Goal: Information Seeking & Learning: Learn about a topic

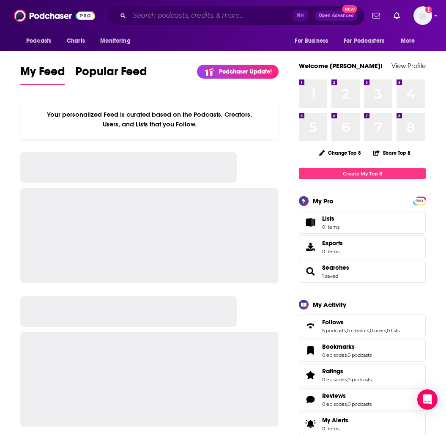
click at [177, 18] on input "Search podcasts, credits, & more..." at bounding box center [210, 16] width 163 height 14
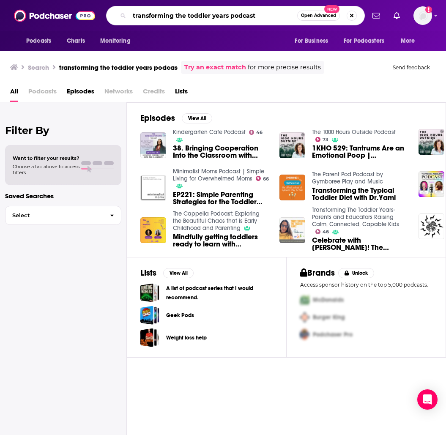
click at [179, 12] on input "transforming the toddler years podcast" at bounding box center [213, 16] width 168 height 14
paste input "Transforming the Toddler Years Podcast."
type input "Transforming the Toddler Years Podcast."
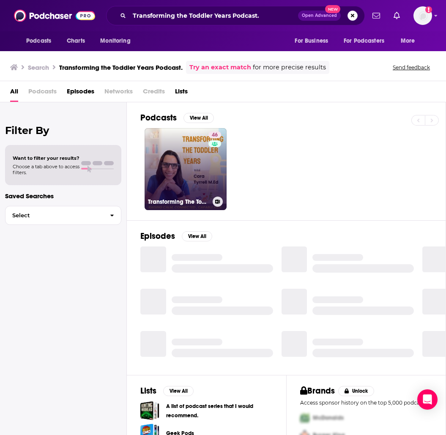
click at [173, 170] on link "46 Transforming The Toddler Years- Parents and Educators Raising Calm, Connecte…" at bounding box center [186, 169] width 82 height 82
